Goal: Information Seeking & Learning: Learn about a topic

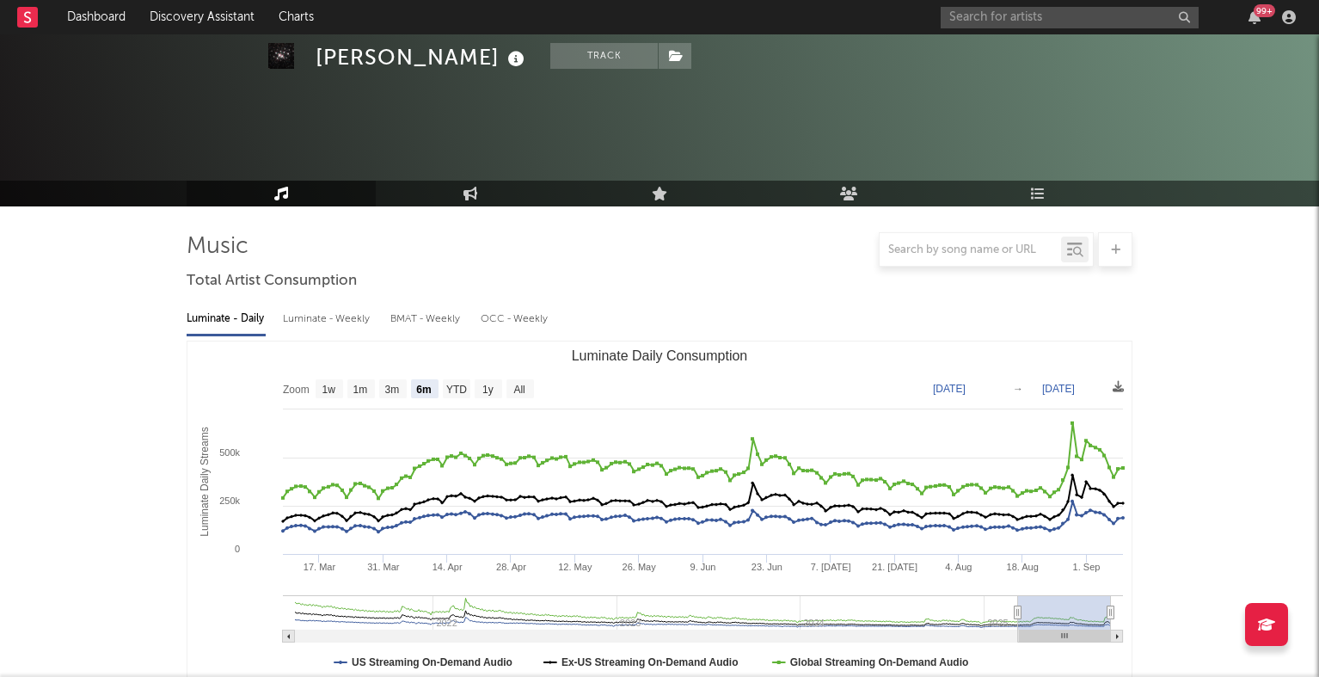
select select "6m"
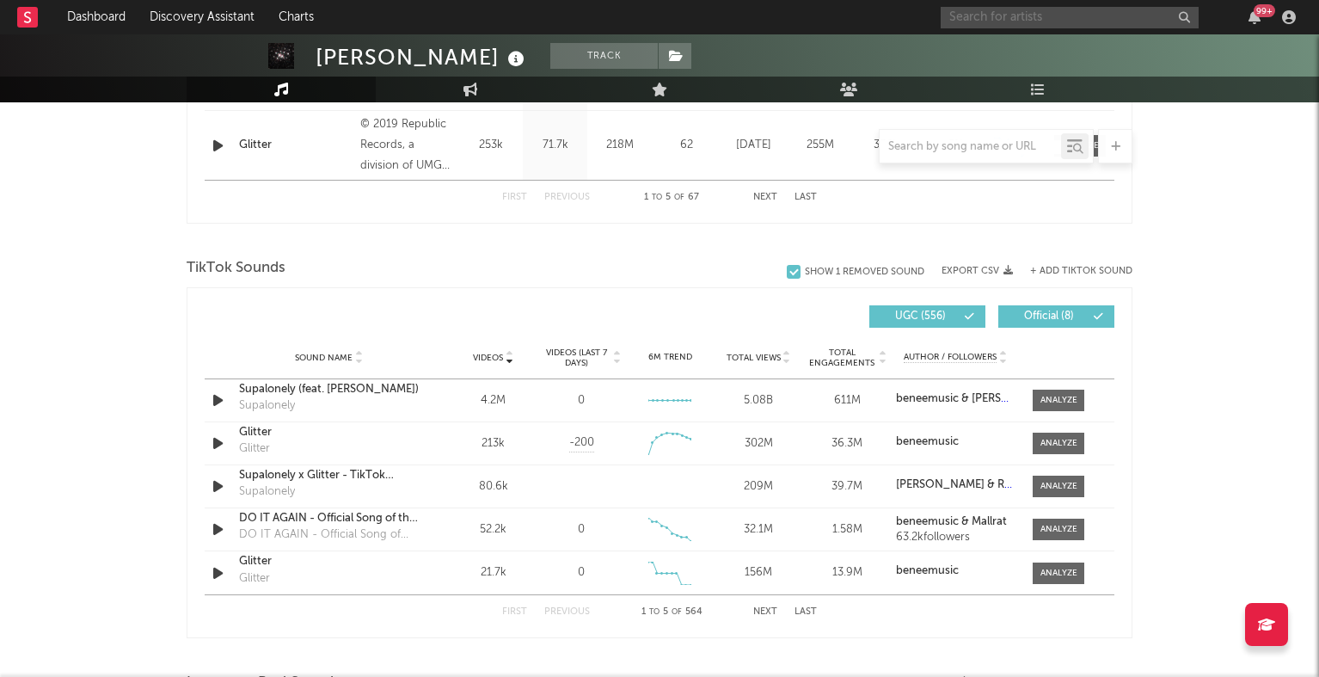
click at [1016, 28] on input "text" at bounding box center [1070, 18] width 258 height 22
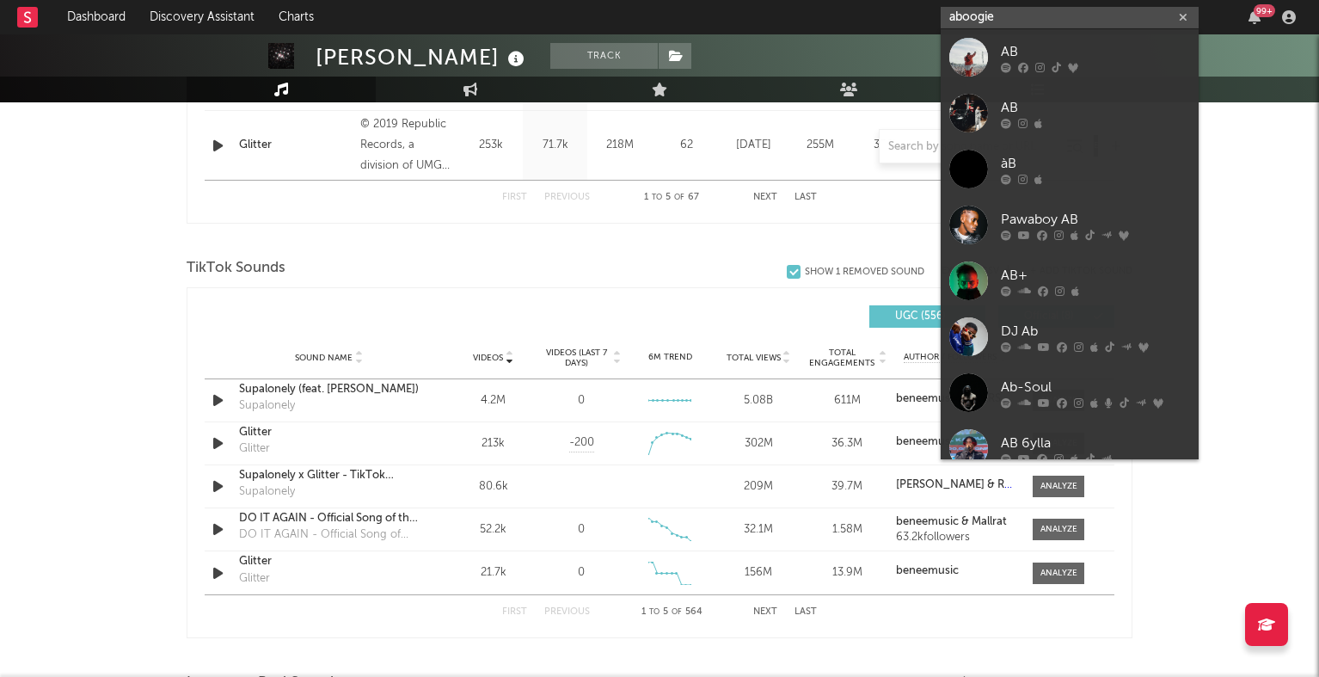
click at [956, 14] on input "aboogie" at bounding box center [1070, 18] width 258 height 22
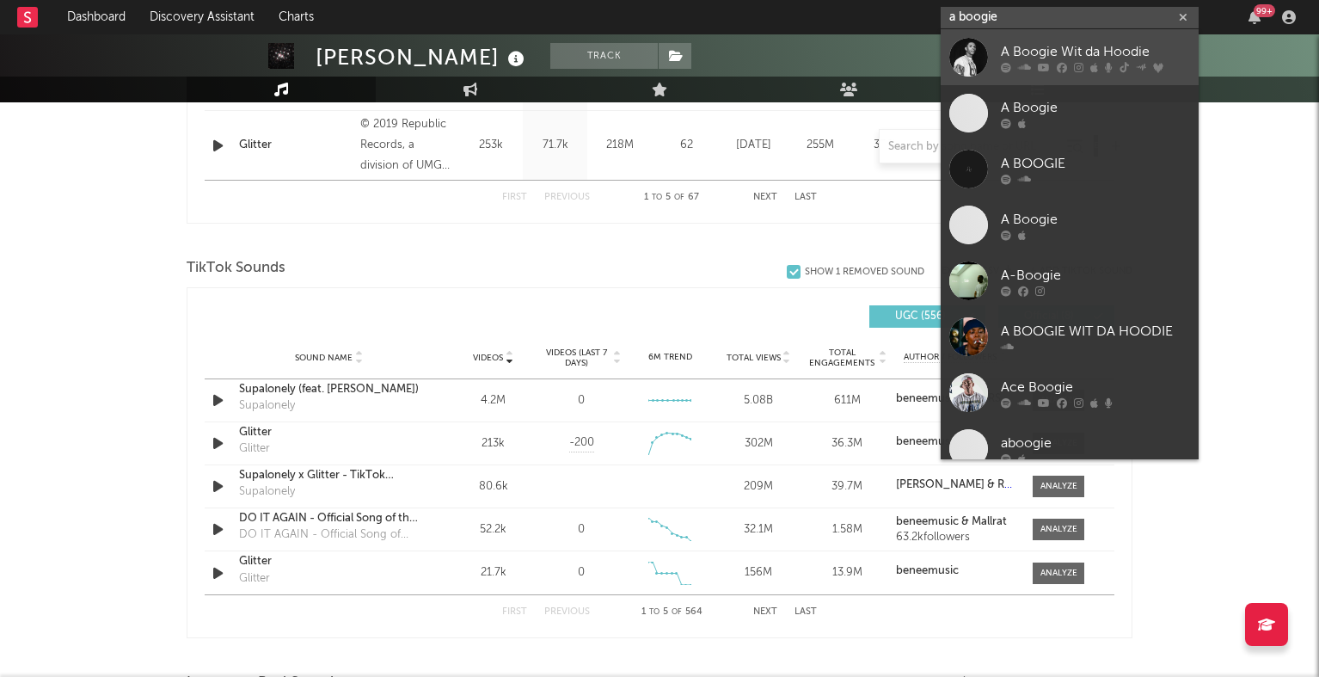
type input "a boogie"
click at [1057, 54] on div "A Boogie Wit da Hoodie" at bounding box center [1095, 51] width 189 height 21
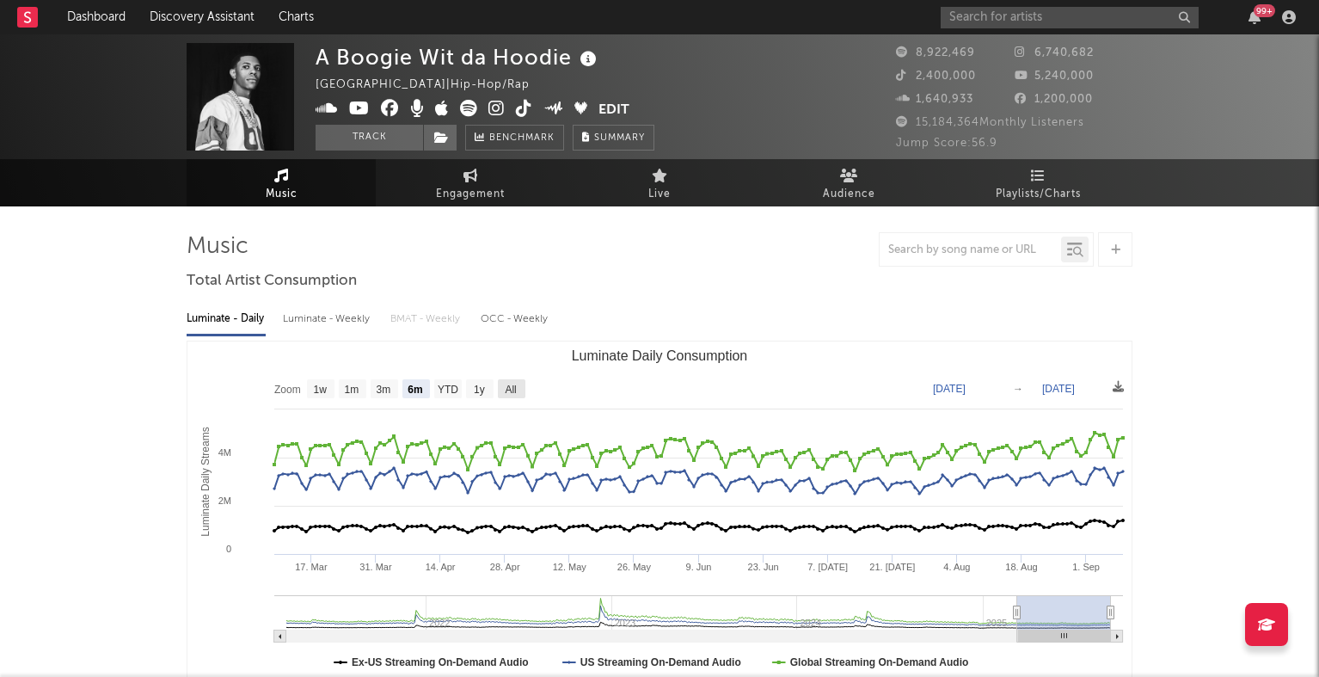
click at [508, 390] on text "All" at bounding box center [510, 390] width 11 height 12
select select "All"
type input "[DATE]"
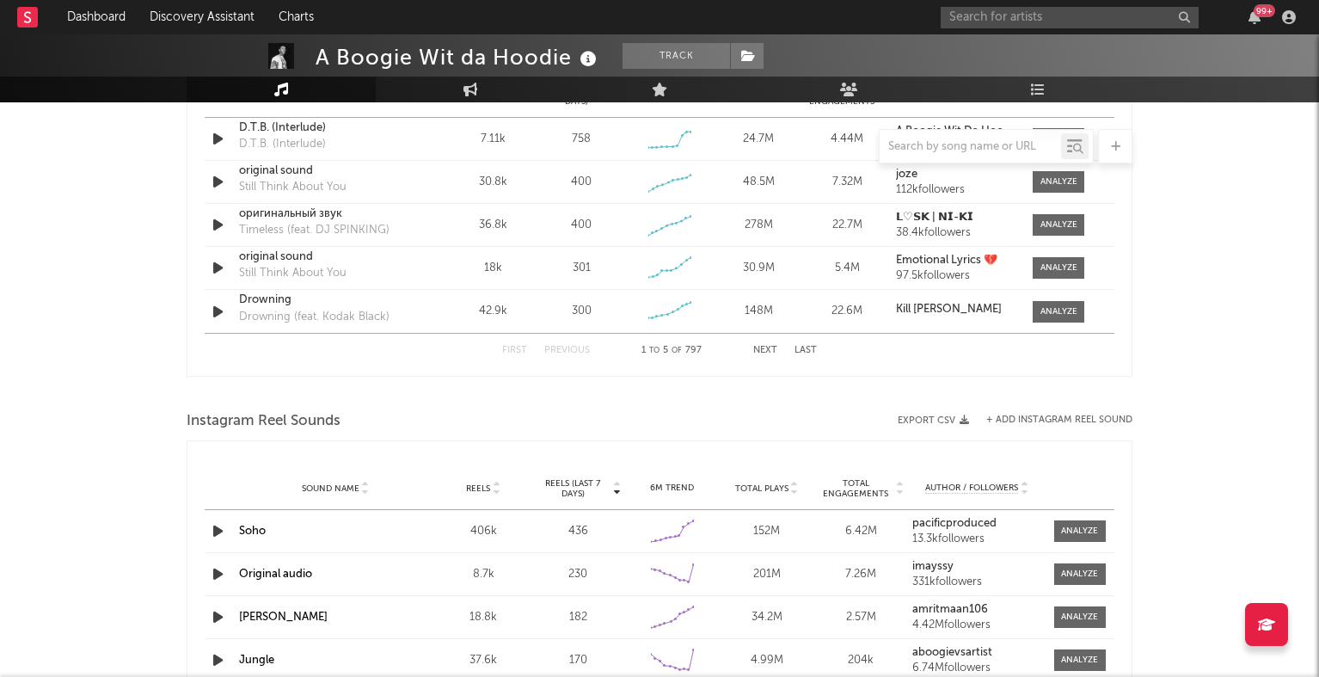
scroll to position [999, 0]
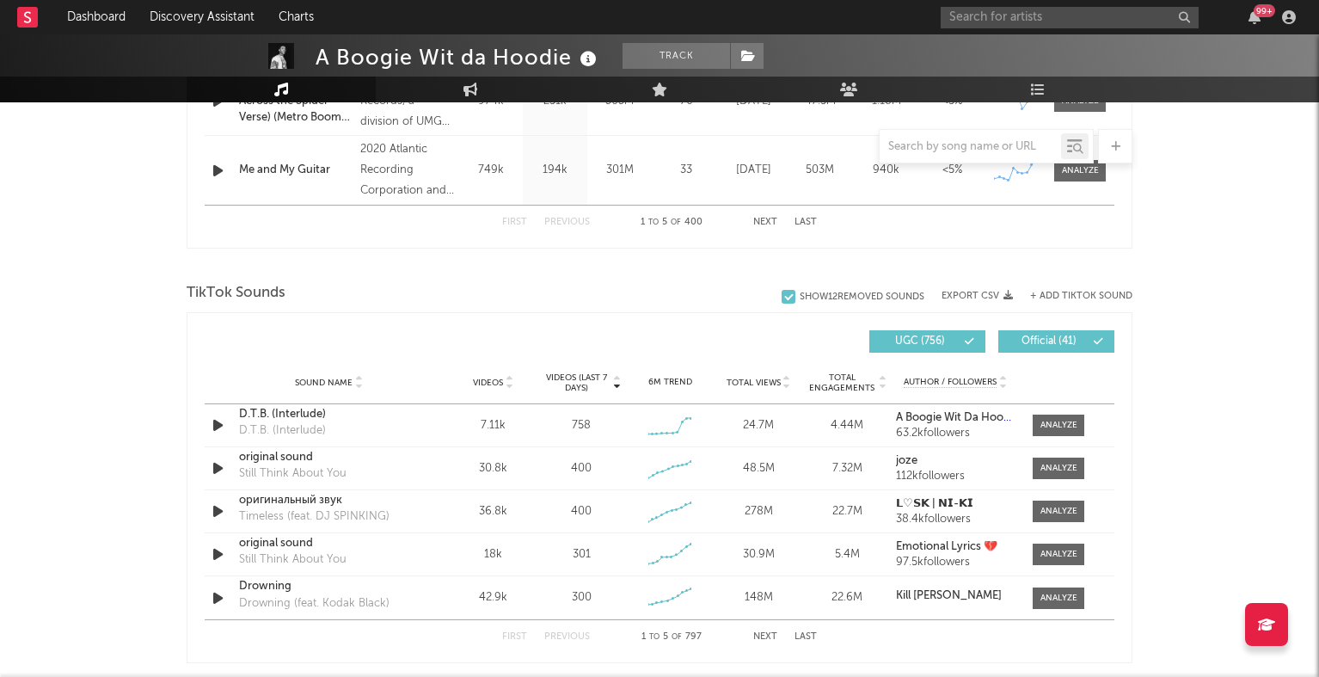
click at [660, 373] on div "Sound Name Videos Videos (last 7 days) Weekly Growth % 6M Trend Total Views Tot…" at bounding box center [660, 382] width 910 height 43
click at [661, 377] on div "6M Trend" at bounding box center [670, 382] width 80 height 13
click at [505, 376] on icon at bounding box center [509, 379] width 9 height 7
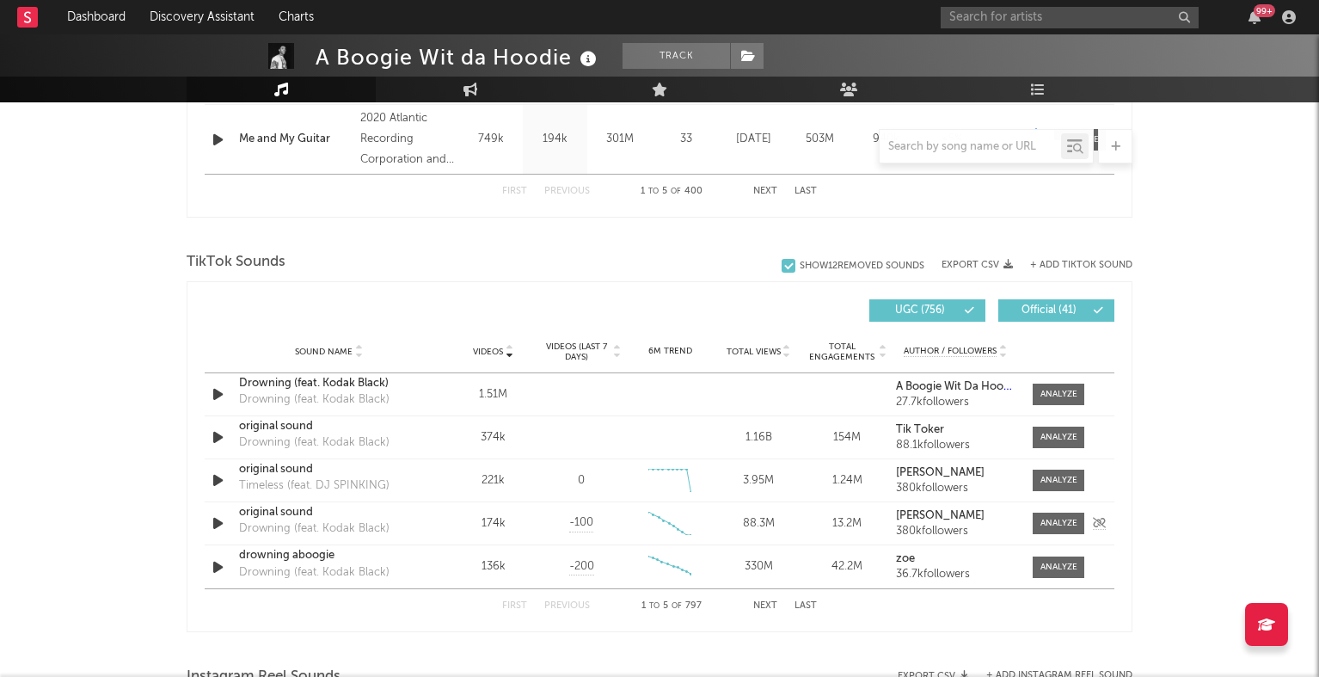
scroll to position [1030, 0]
click at [766, 599] on div "First Previous 1 to 5 of 797 Next Last" at bounding box center [659, 605] width 315 height 34
click at [768, 605] on button "Next" at bounding box center [765, 604] width 24 height 9
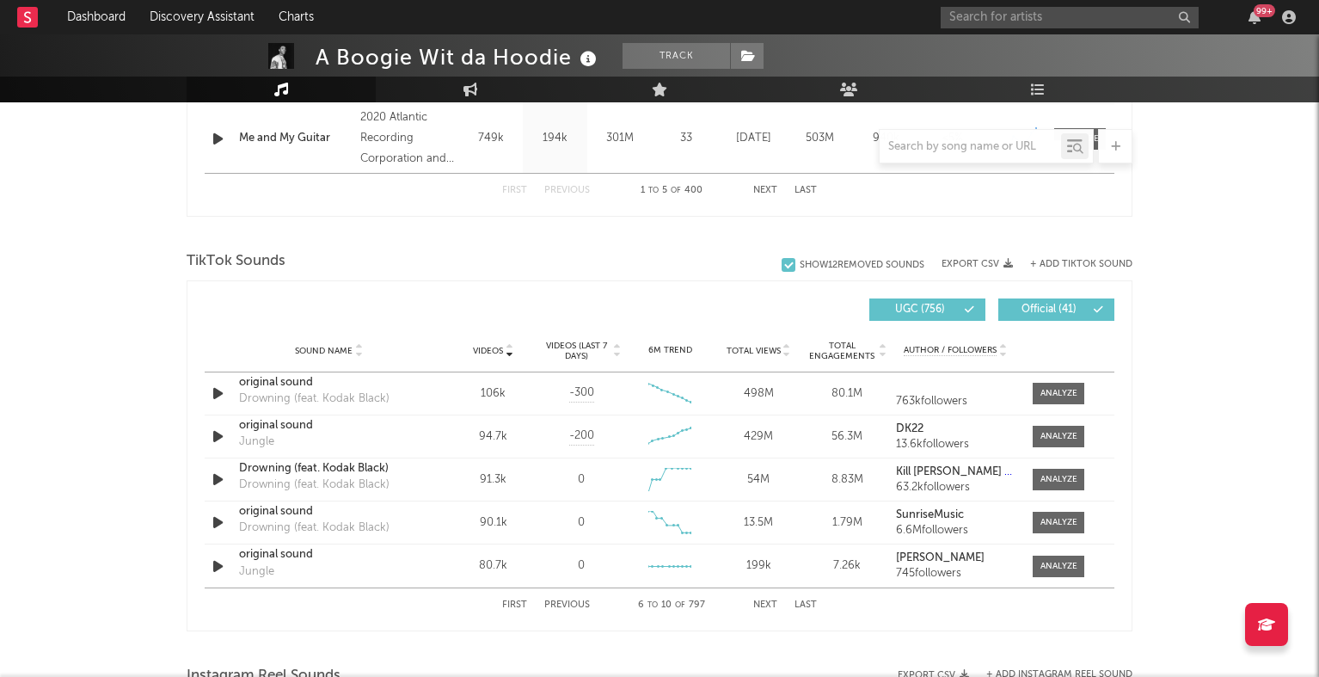
click at [768, 605] on button "Next" at bounding box center [765, 604] width 24 height 9
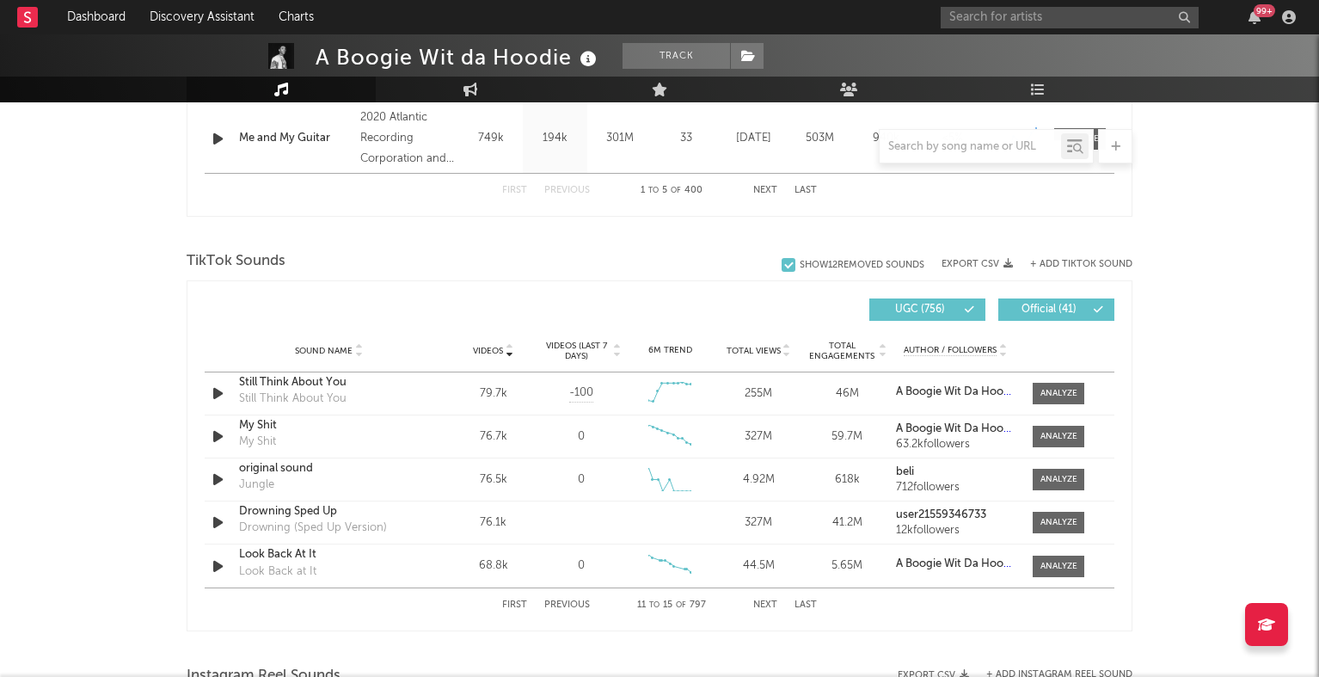
click at [768, 605] on button "Next" at bounding box center [765, 604] width 24 height 9
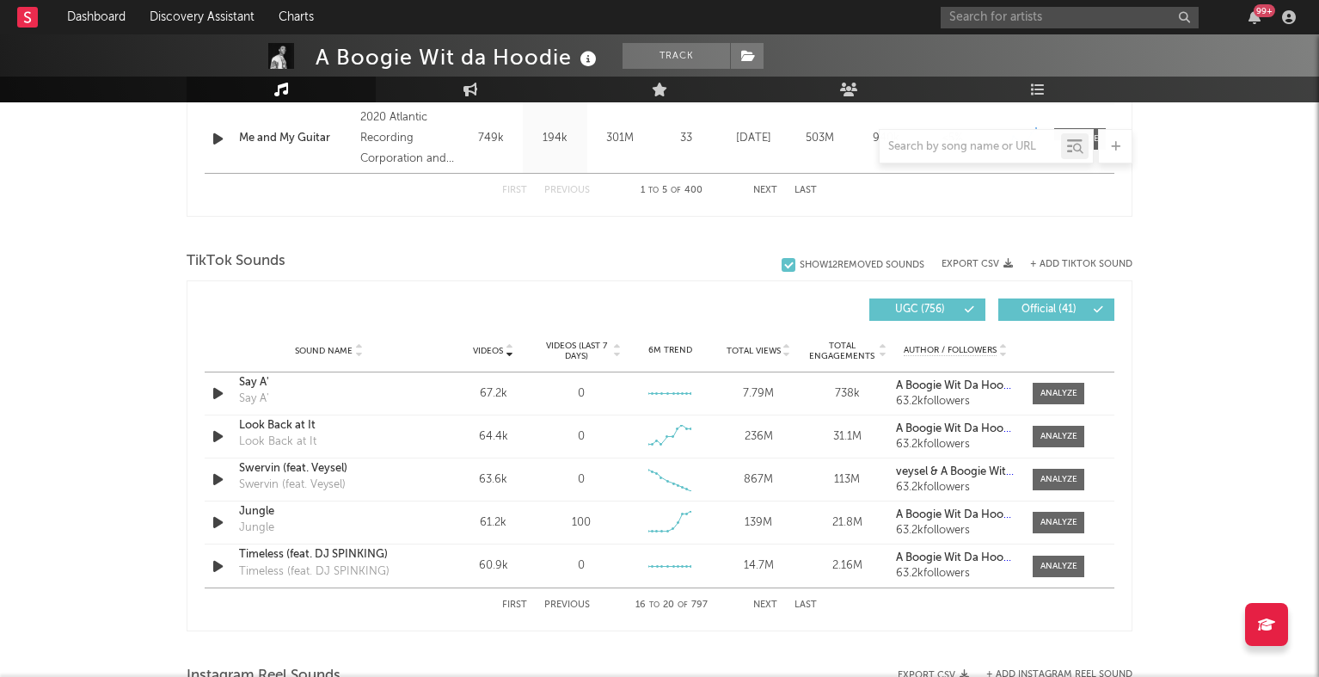
click at [768, 605] on button "Next" at bounding box center [765, 604] width 24 height 9
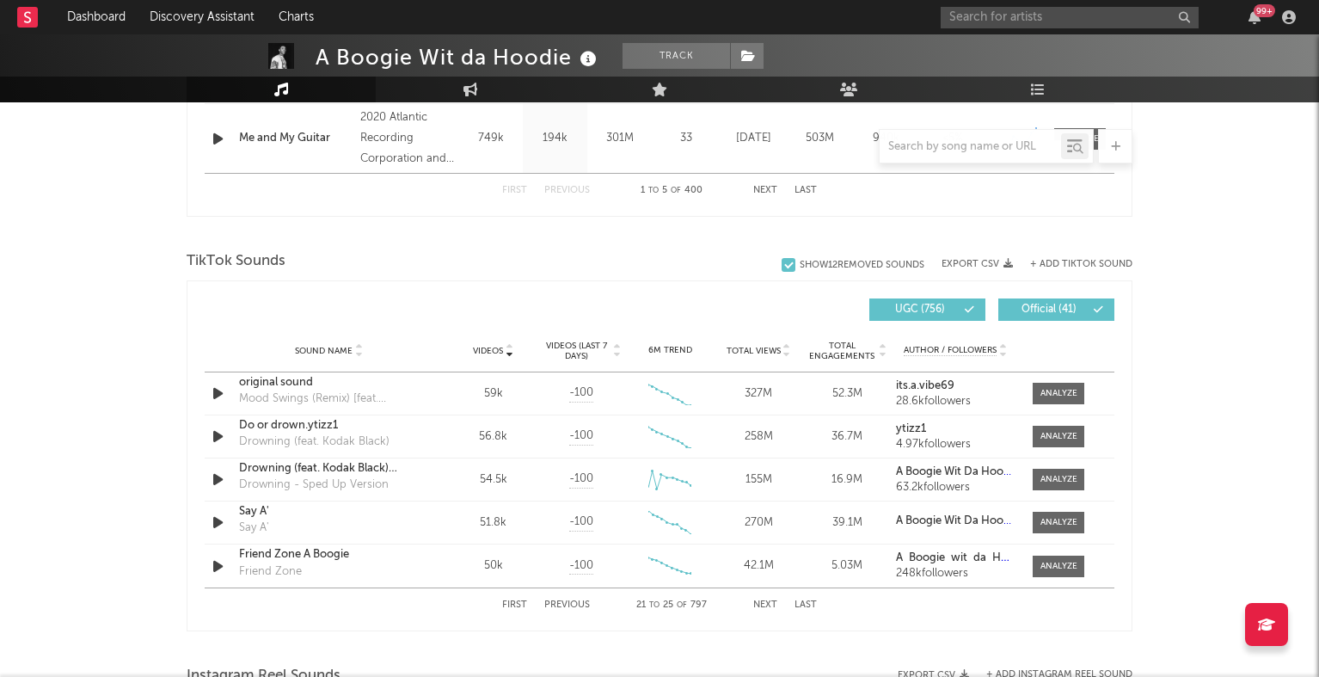
click at [768, 605] on button "Next" at bounding box center [765, 604] width 24 height 9
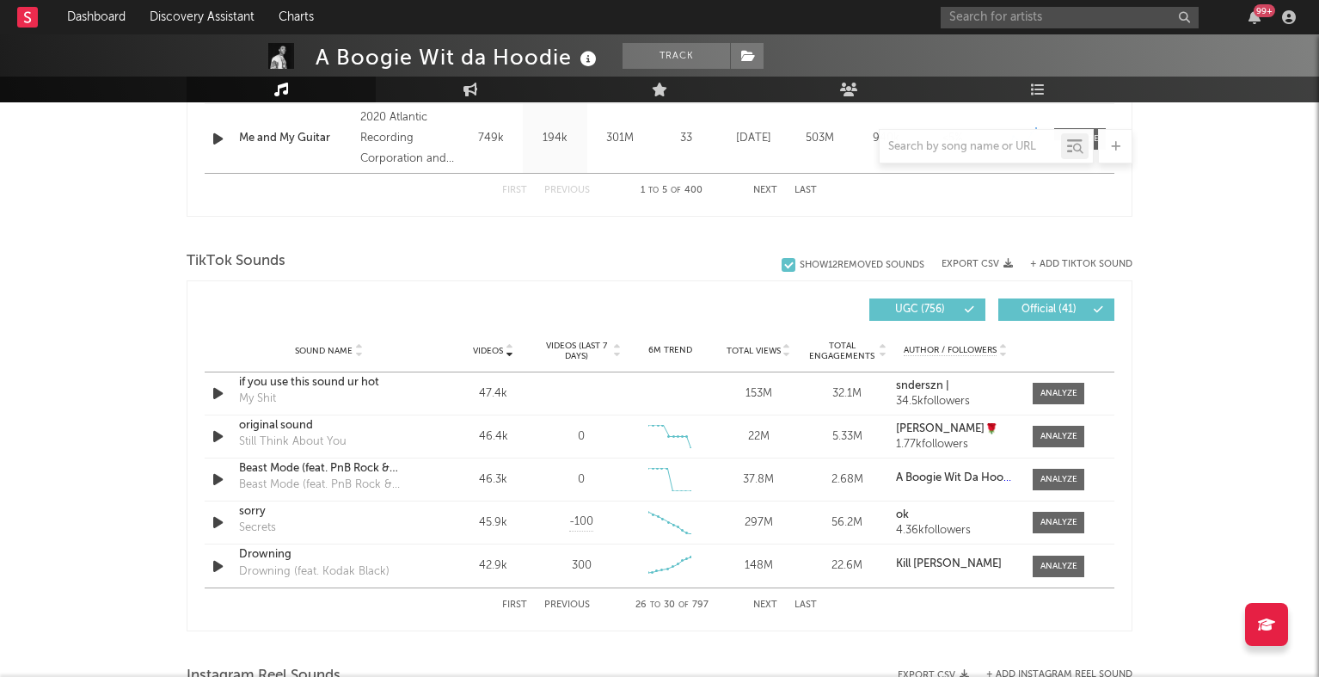
click at [567, 357] on span "Videos (last 7 days)" at bounding box center [577, 351] width 70 height 21
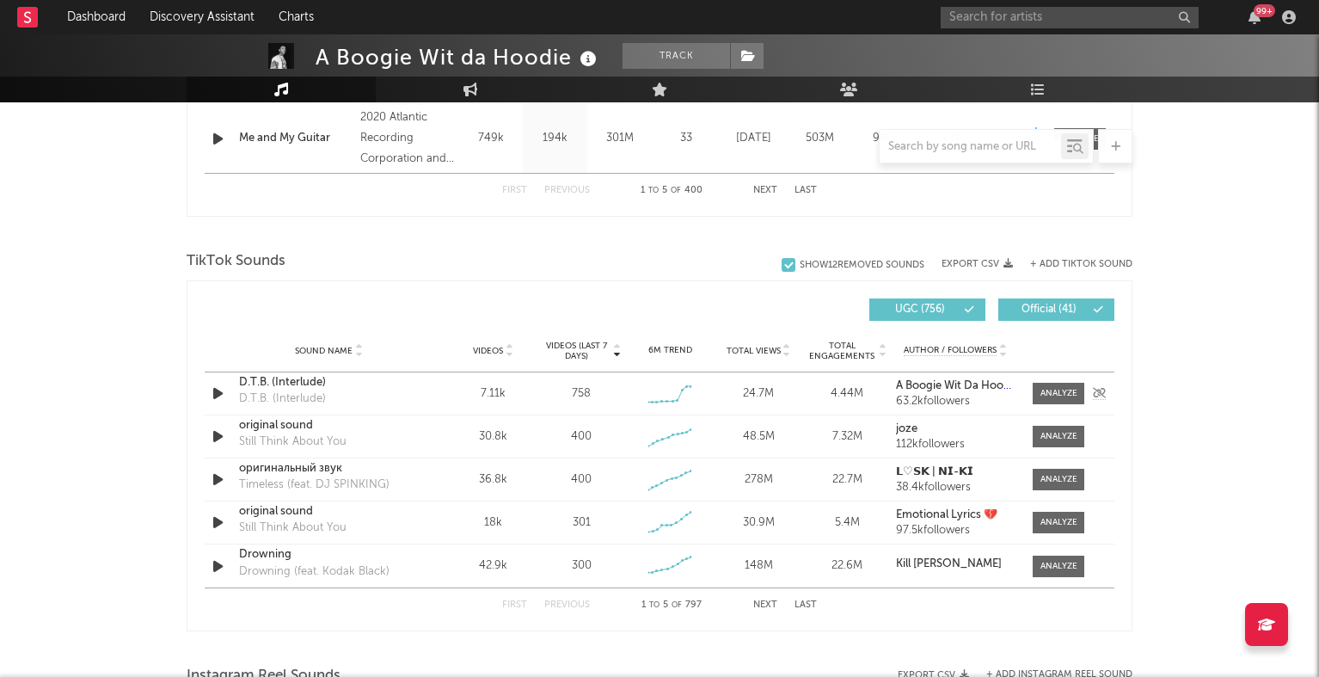
click at [306, 385] on div "D.T.B. (Interlude)" at bounding box center [329, 382] width 180 height 17
